Goal: Navigation & Orientation: Go to known website

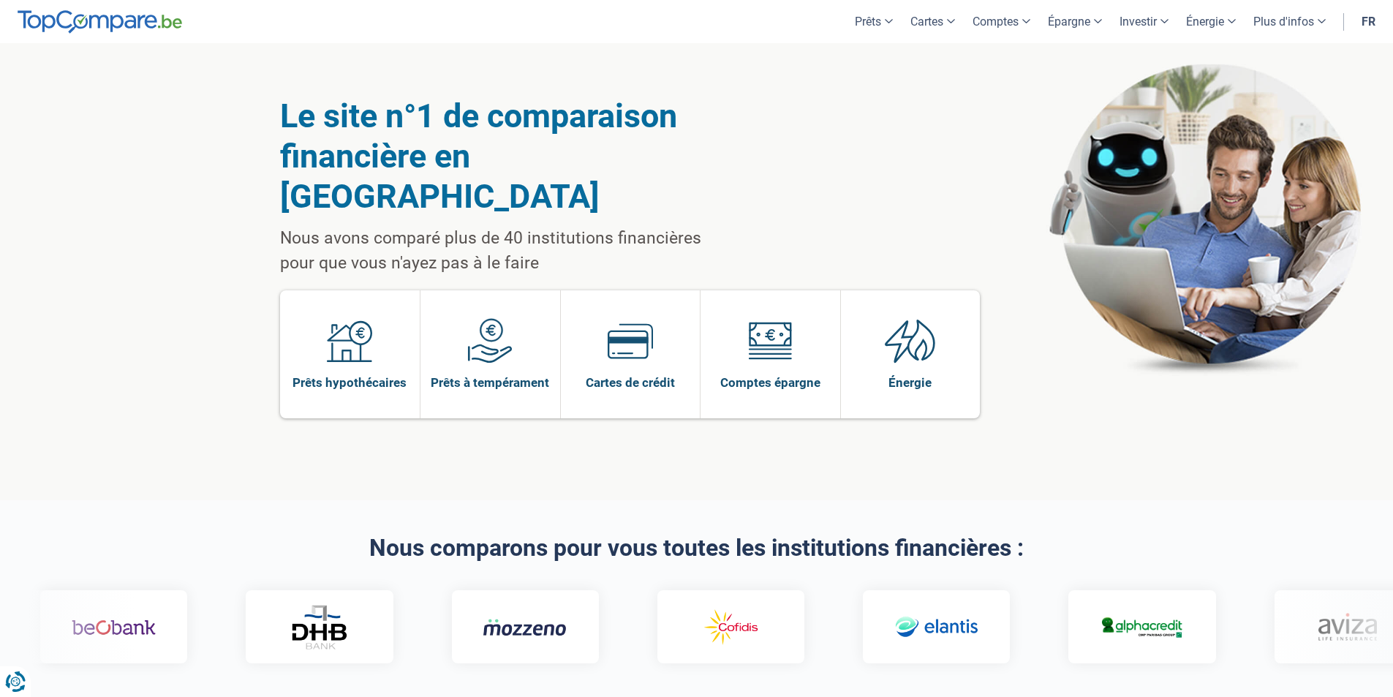
click at [1358, 64] on div "Le site n°1 de comparaison financière en Belgique Nous avons comparé plus de 40…" at bounding box center [696, 271] width 1393 height 457
click at [1369, 18] on link "fr" at bounding box center [1368, 21] width 31 height 43
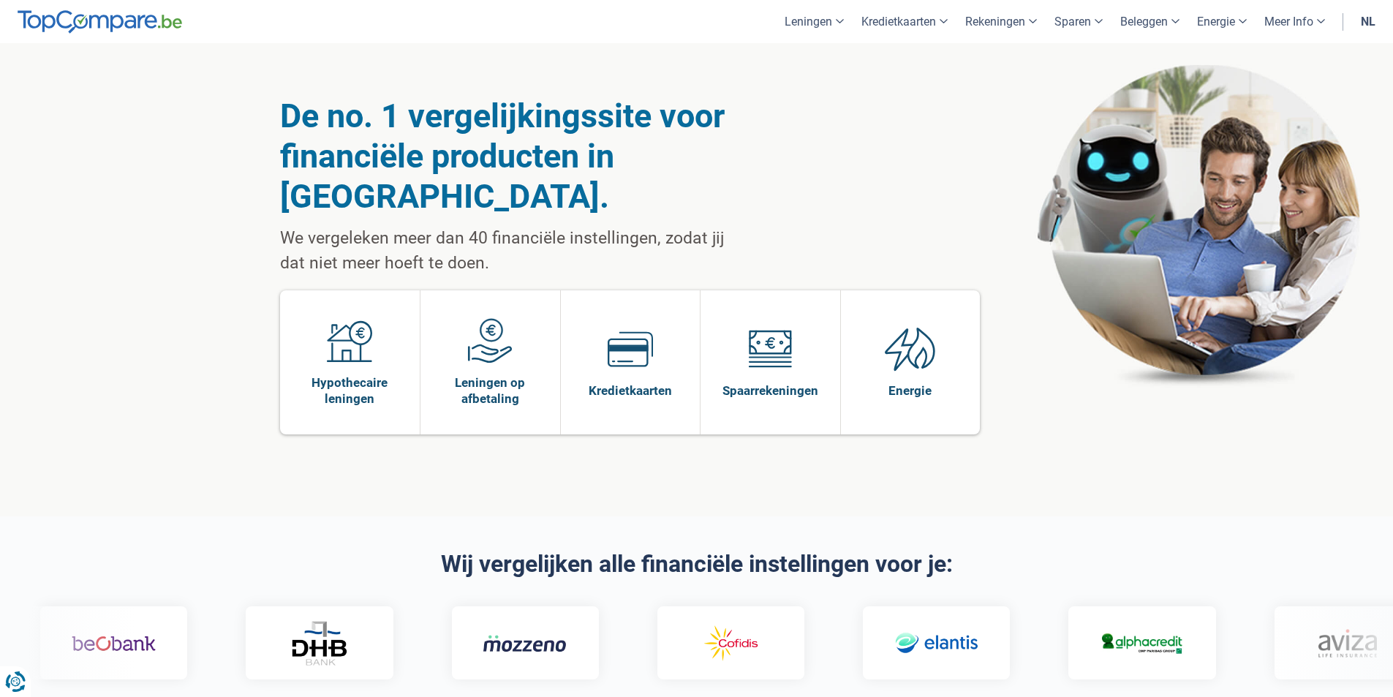
click at [1369, 24] on link "nl" at bounding box center [1368, 21] width 32 height 43
